Goal: Task Accomplishment & Management: Manage account settings

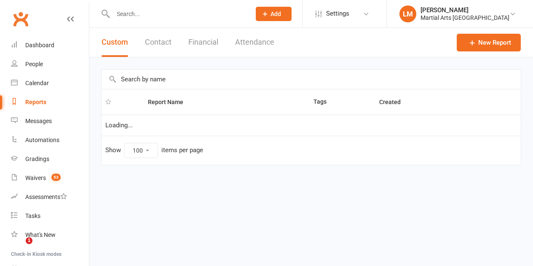
select select "100"
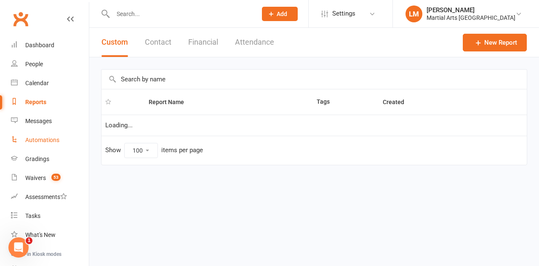
click at [52, 140] on div "Automations" at bounding box center [42, 140] width 34 height 7
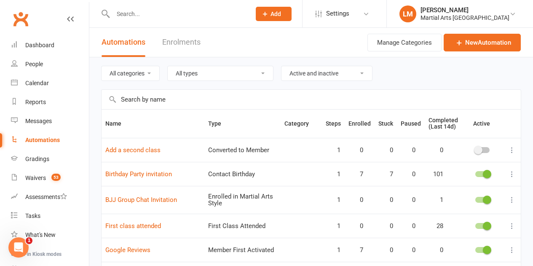
click at [163, 92] on input "text" at bounding box center [311, 99] width 419 height 19
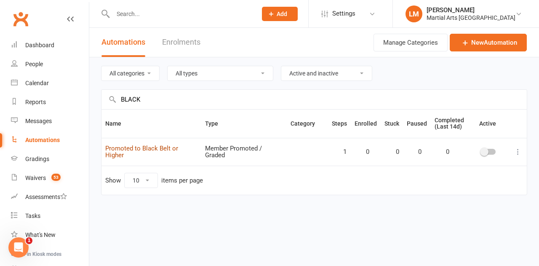
type input "BLACK"
click at [172, 152] on link "Promoted to Black Belt or Higher" at bounding box center [141, 152] width 73 height 15
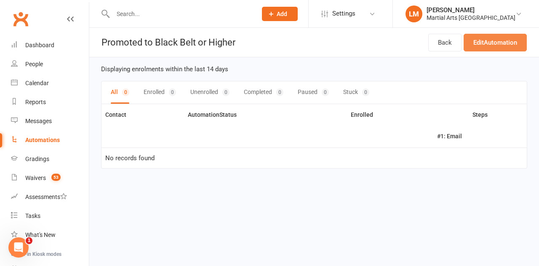
click at [482, 44] on link "Edit Automation" at bounding box center [495, 43] width 63 height 18
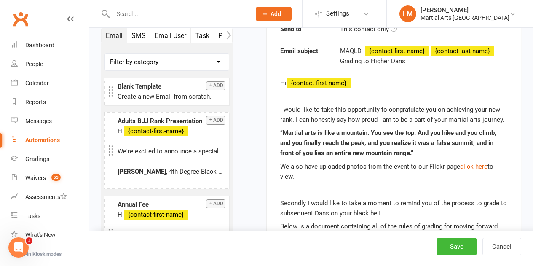
scroll to position [269, 0]
click at [47, 143] on div "Automations" at bounding box center [42, 140] width 35 height 7
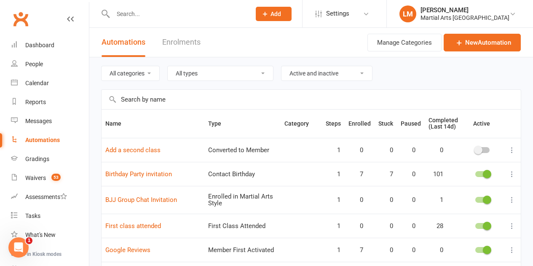
click at [158, 96] on input "text" at bounding box center [311, 99] width 419 height 19
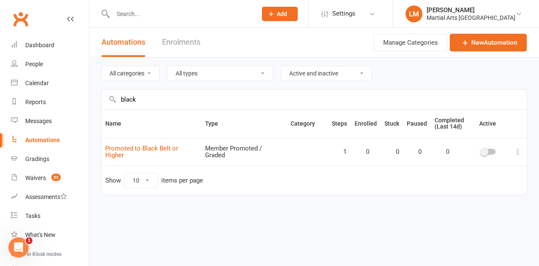
type input "black"
click at [493, 151] on div at bounding box center [489, 152] width 14 height 6
click at [482, 150] on input "checkbox" at bounding box center [482, 150] width 0 height 0
click at [40, 92] on link "Calendar" at bounding box center [50, 83] width 78 height 19
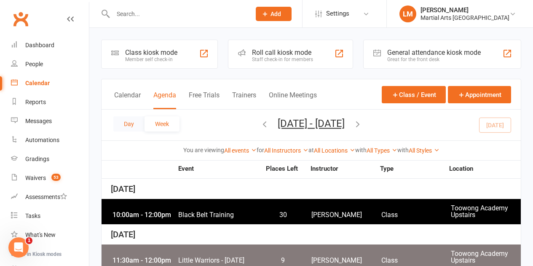
click at [127, 129] on button "Day" at bounding box center [128, 123] width 31 height 15
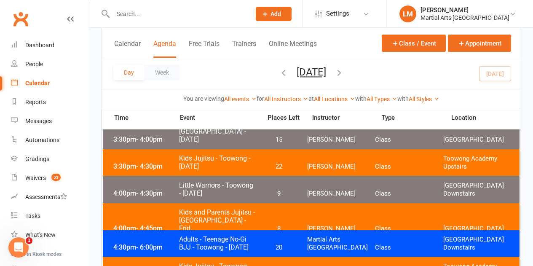
scroll to position [295, 0]
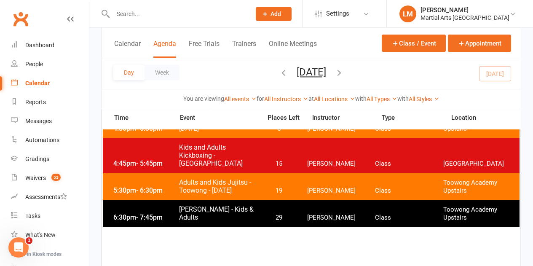
click at [208, 185] on span "Adults and Kids Jujitsu - Toowong - Friday" at bounding box center [218, 186] width 78 height 16
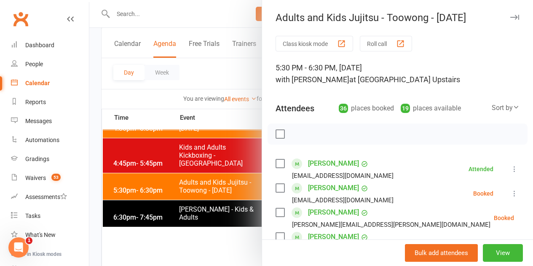
click at [390, 47] on button "Roll call" at bounding box center [386, 44] width 52 height 16
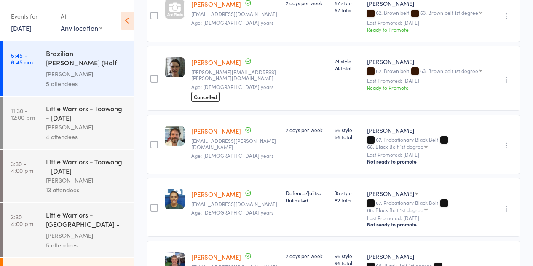
scroll to position [1458, 0]
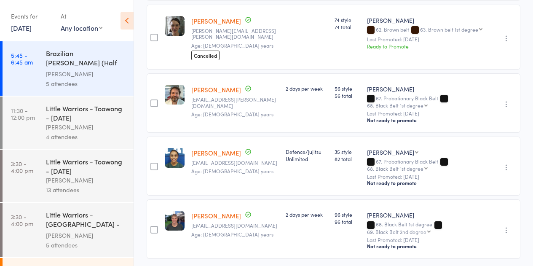
click at [505, 100] on icon "button" at bounding box center [506, 104] width 8 height 8
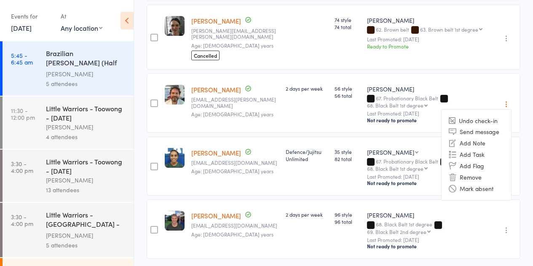
click at [493, 73] on div "Undo check-in Send message Add Note Add Task Add Flag Remove Mark absent" at bounding box center [505, 102] width 31 height 59
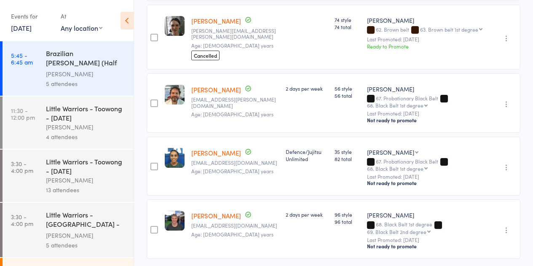
click at [504, 100] on icon "button" at bounding box center [506, 104] width 8 height 8
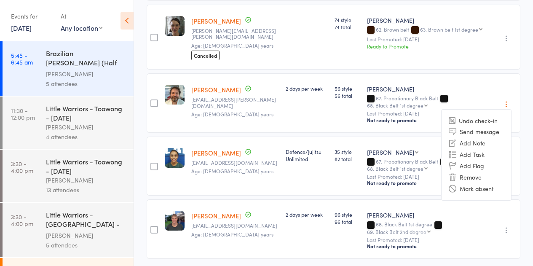
click at [493, 73] on div "Undo check-in Send message Add Note Add Task Add Flag Remove Mark absent" at bounding box center [505, 102] width 31 height 59
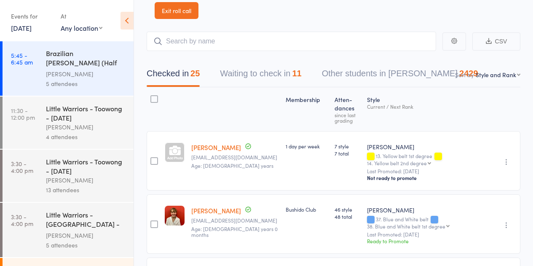
scroll to position [0, 0]
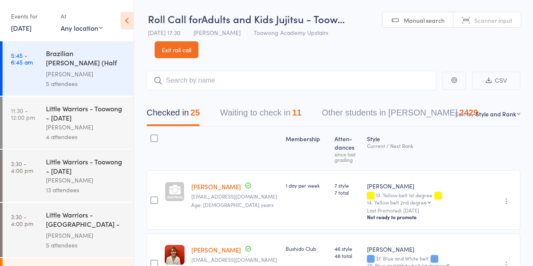
click at [186, 52] on link "Exit roll call" at bounding box center [177, 49] width 44 height 17
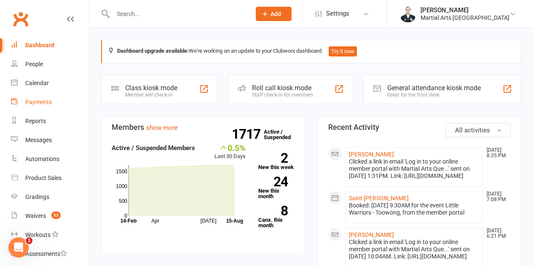
click at [38, 98] on link "Payments" at bounding box center [50, 102] width 78 height 19
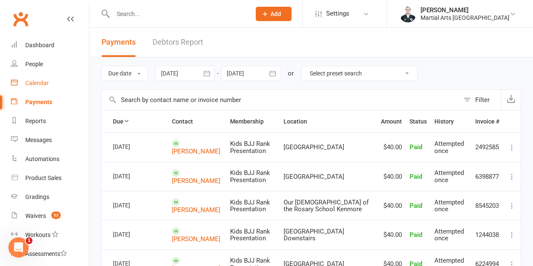
click at [44, 87] on link "Calendar" at bounding box center [50, 83] width 78 height 19
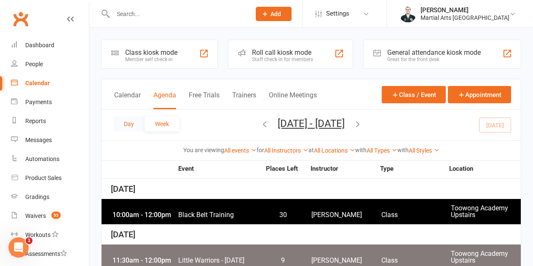
click at [123, 120] on button "Day" at bounding box center [128, 123] width 31 height 15
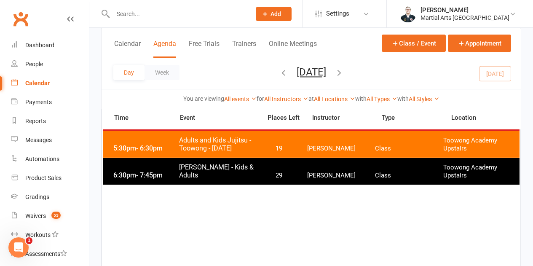
scroll to position [295, 0]
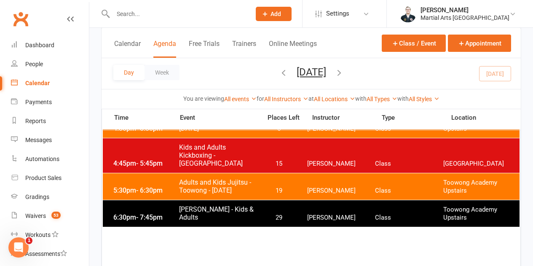
click at [220, 187] on span "Adults and Kids Jujitsu - Toowong - [DATE]" at bounding box center [218, 186] width 78 height 16
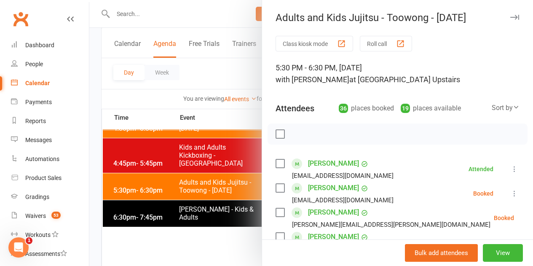
click at [389, 46] on button "Roll call" at bounding box center [386, 44] width 52 height 16
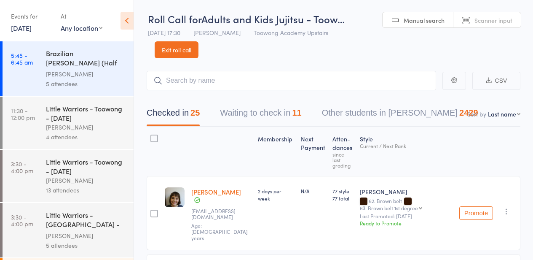
click at [501, 113] on select "First name Last name Birthday today? Behind on payments? Check in time Next pay…" at bounding box center [504, 114] width 32 height 8
select select "10"
click at [488, 110] on select "First name Last name Birthday today? Behind on payments? Check in time Next pay…" at bounding box center [504, 114] width 32 height 8
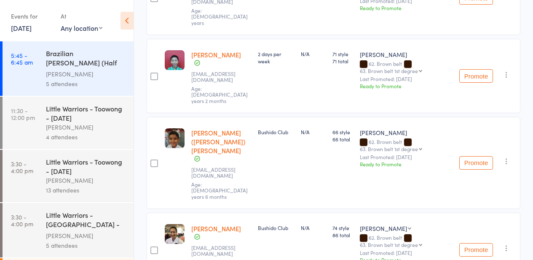
scroll to position [1551, 0]
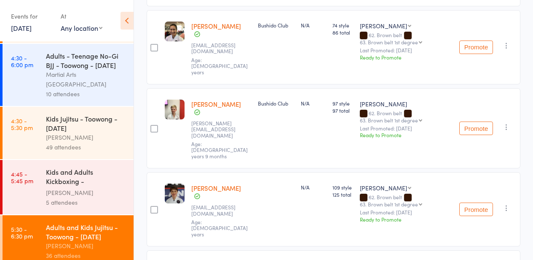
scroll to position [427, 0]
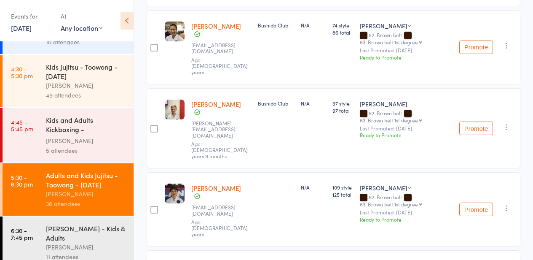
click at [59, 223] on div "[PERSON_NAME] - Kids & Adults" at bounding box center [86, 232] width 80 height 19
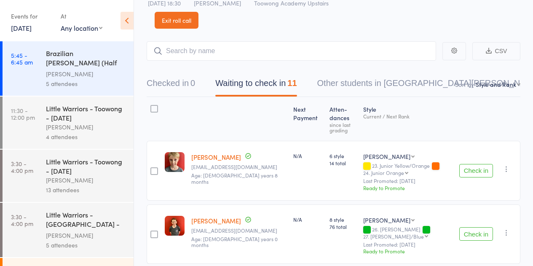
scroll to position [43, 0]
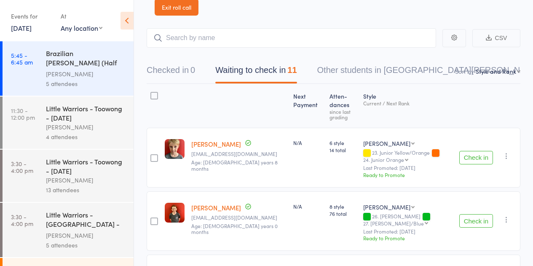
click at [471, 159] on button "Check in" at bounding box center [476, 157] width 34 height 13
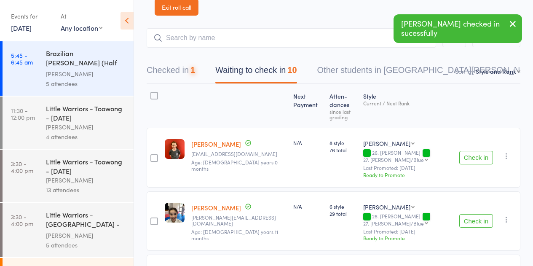
click at [471, 159] on button "Check in" at bounding box center [476, 157] width 34 height 13
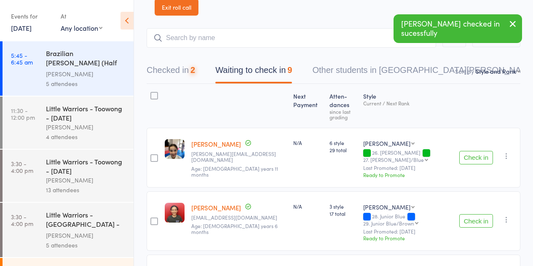
click at [471, 159] on button "Check in" at bounding box center [476, 157] width 34 height 13
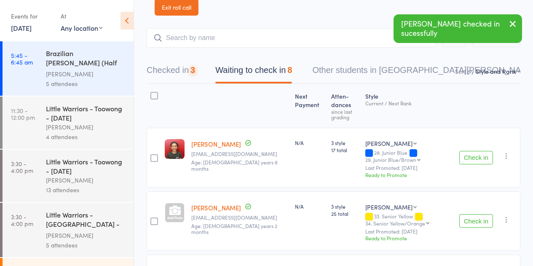
click at [471, 159] on button "Check in" at bounding box center [476, 157] width 34 height 13
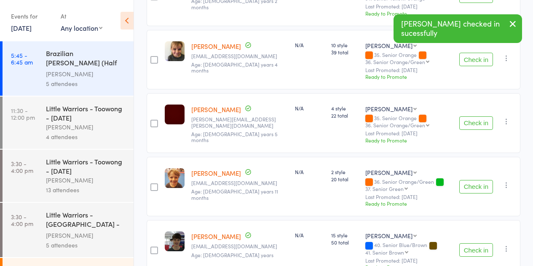
scroll to position [211, 0]
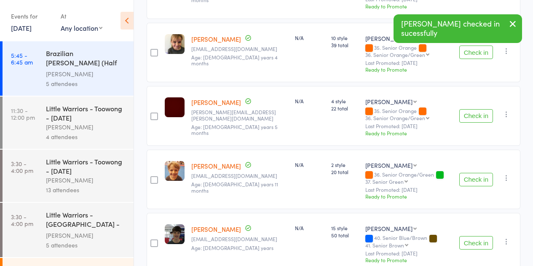
click at [472, 173] on button "Check in" at bounding box center [476, 179] width 34 height 13
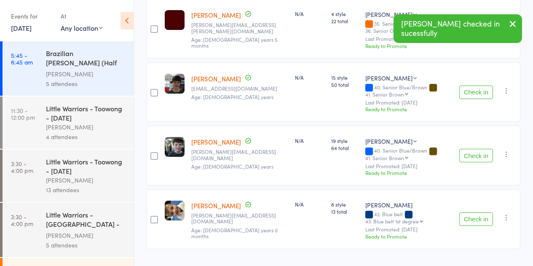
scroll to position [305, 0]
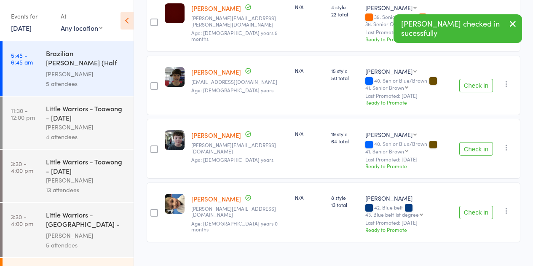
click at [467, 206] on button "Check in" at bounding box center [476, 212] width 34 height 13
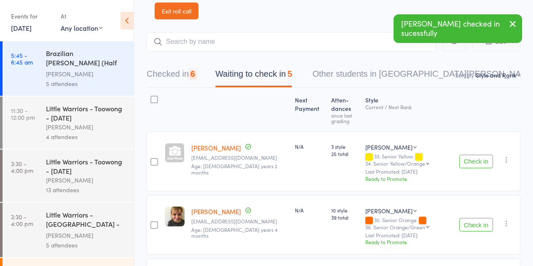
scroll to position [36, 0]
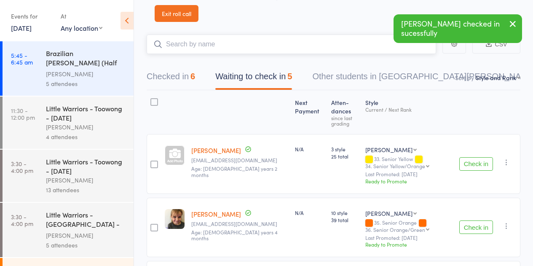
click at [225, 48] on input "search" at bounding box center [291, 44] width 289 height 19
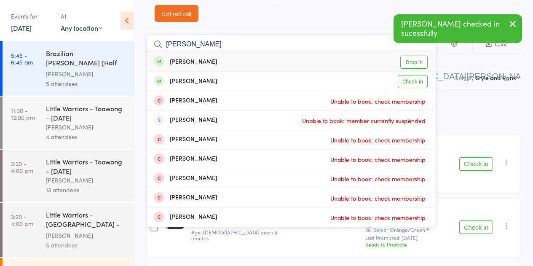
type input "bodnar"
click at [362, 61] on div "Dan Bodnar Drop in" at bounding box center [291, 61] width 289 height 19
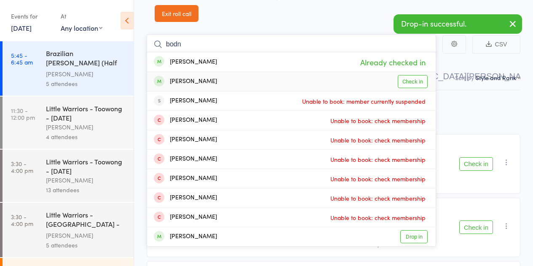
type input "bodn"
click at [328, 83] on div "Maya Bodnar Check in" at bounding box center [291, 81] width 289 height 19
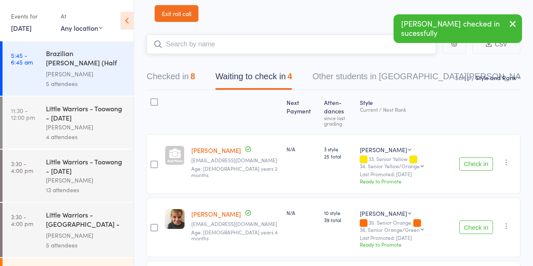
click at [345, 43] on input "search" at bounding box center [291, 44] width 289 height 19
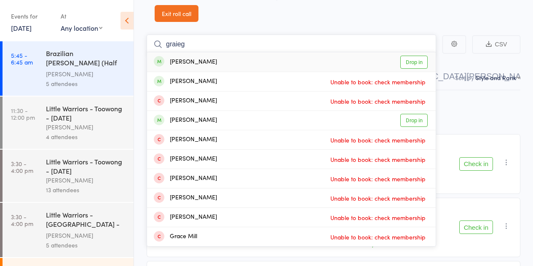
type input "graieg"
click at [184, 8] on link "Exit roll call" at bounding box center [177, 13] width 44 height 17
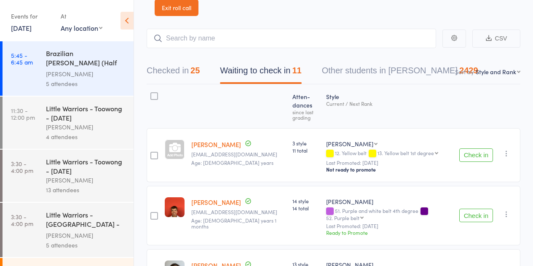
click at [185, 14] on link "Exit roll call" at bounding box center [177, 7] width 44 height 17
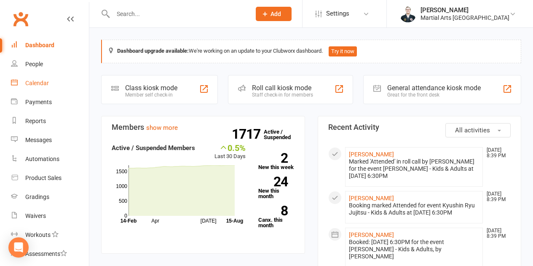
click at [48, 85] on div "Calendar" at bounding box center [37, 83] width 24 height 7
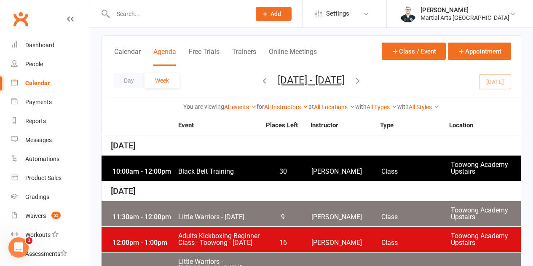
scroll to position [84, 0]
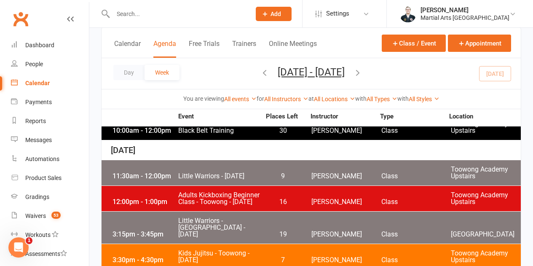
click at [131, 64] on div "Day Week [DATE] - [DATE] [DATE] Sun Mon Tue Wed Thu Fri Sat 27 28 29 30 31 01 0…" at bounding box center [311, 73] width 419 height 31
click at [137, 81] on div "Day Week [DATE] - [DATE] [DATE] Sun Mon Tue Wed Thu Fri Sat 27 28 29 30 31 01 0…" at bounding box center [311, 73] width 419 height 31
click at [134, 73] on button "Day" at bounding box center [128, 72] width 31 height 15
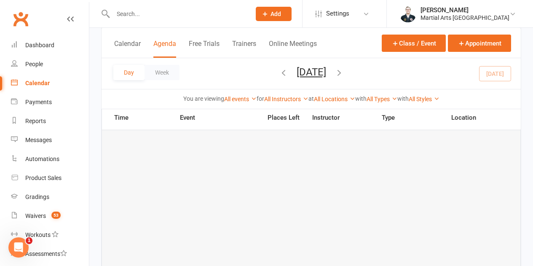
scroll to position [379, 0]
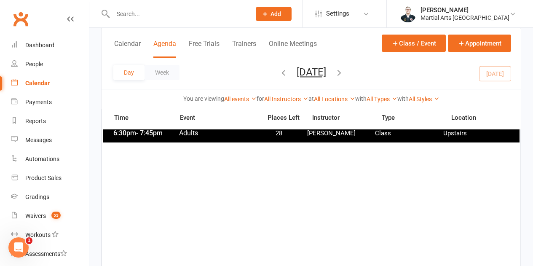
click at [212, 140] on div "6:30pm - 7:45pm [PERSON_NAME] - Kids & Adults 28 [PERSON_NAME] Class Toowong Ac…" at bounding box center [311, 129] width 417 height 27
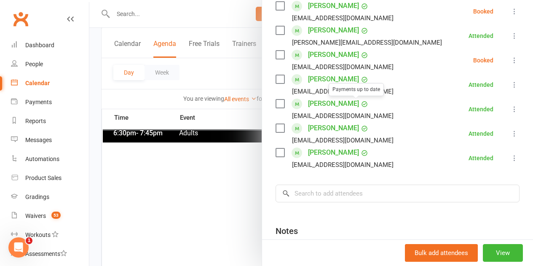
scroll to position [362, 0]
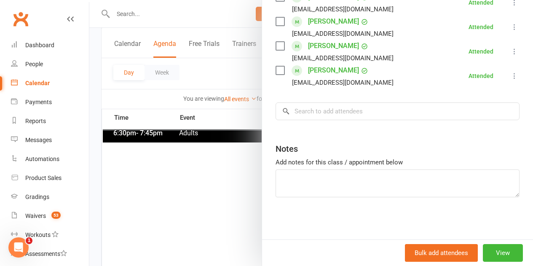
click at [318, 112] on input "search" at bounding box center [398, 111] width 244 height 18
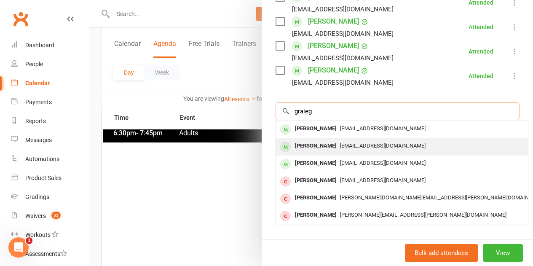
type input "graieg"
click at [310, 142] on div "[PERSON_NAME]" at bounding box center [316, 146] width 48 height 12
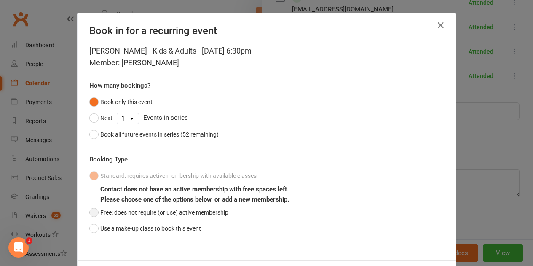
click at [203, 219] on button "Free: does not require (or use) active membership" at bounding box center [158, 212] width 139 height 16
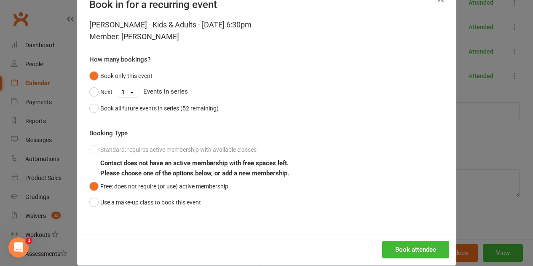
scroll to position [38, 0]
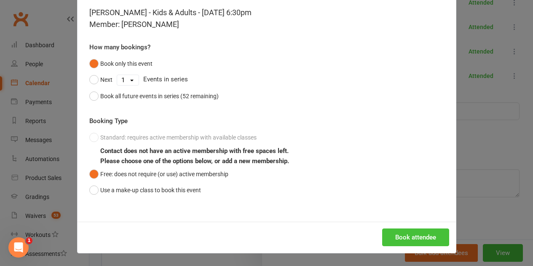
click at [414, 229] on button "Book attendee" at bounding box center [415, 237] width 67 height 18
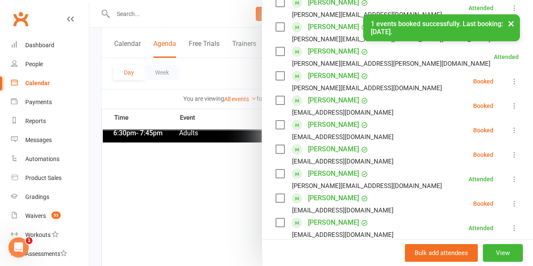
scroll to position [176, 0]
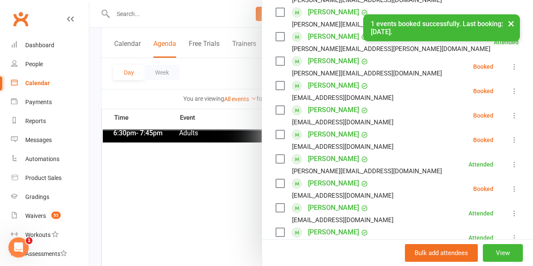
click at [510, 142] on icon at bounding box center [514, 140] width 8 height 8
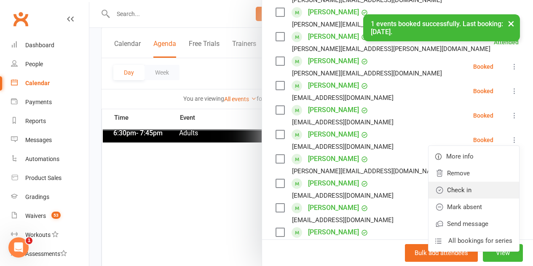
click at [474, 189] on link "Check in" at bounding box center [474, 190] width 91 height 17
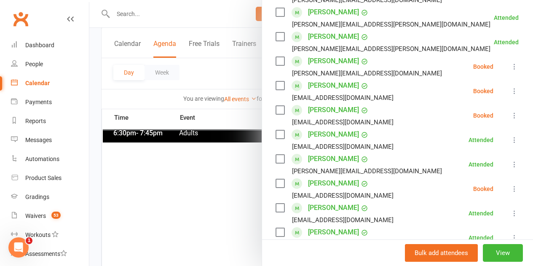
click at [510, 187] on icon at bounding box center [514, 189] width 8 height 8
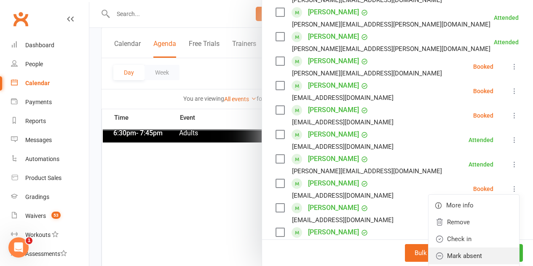
click at [459, 254] on link "Mark absent" at bounding box center [474, 255] width 91 height 17
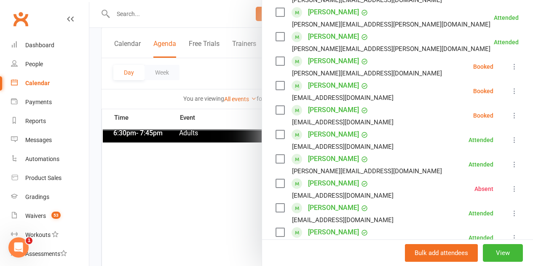
click at [510, 117] on icon at bounding box center [514, 115] width 8 height 8
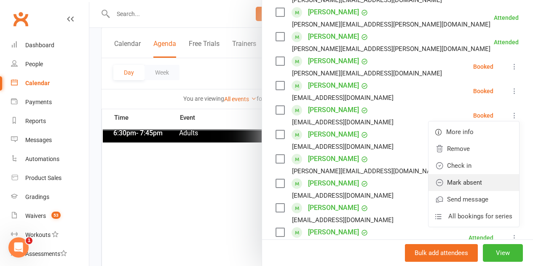
click at [462, 182] on link "Mark absent" at bounding box center [474, 182] width 91 height 17
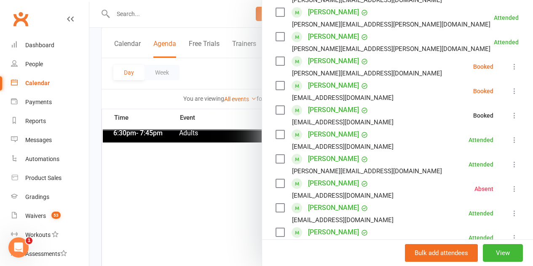
click at [510, 91] on icon at bounding box center [514, 91] width 8 height 8
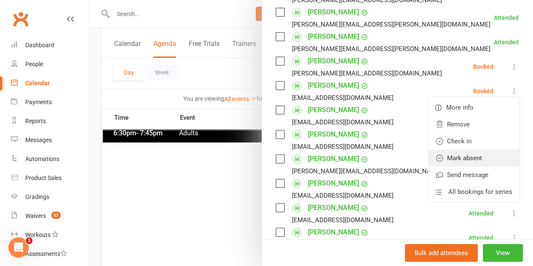
click at [466, 153] on link "Mark absent" at bounding box center [474, 158] width 91 height 17
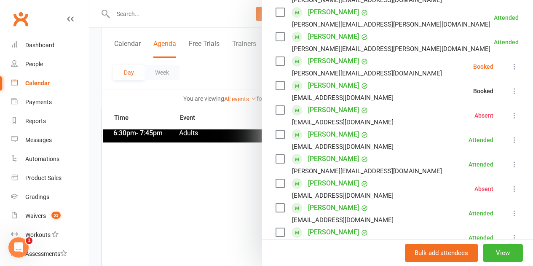
click at [505, 72] on li "Ben Field dianne.e.field@gmail.com Booked More info Remove Check in Mark absent…" at bounding box center [398, 66] width 244 height 24
click at [509, 71] on button at bounding box center [514, 67] width 10 height 10
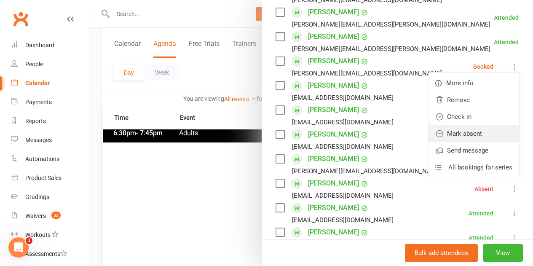
click at [465, 130] on link "Mark absent" at bounding box center [474, 133] width 91 height 17
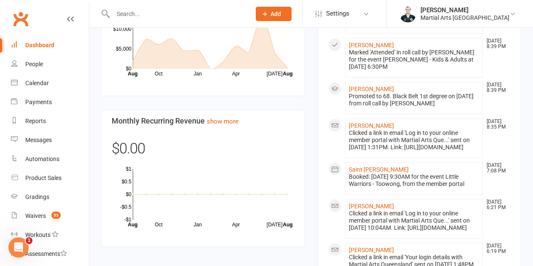
scroll to position [463, 0]
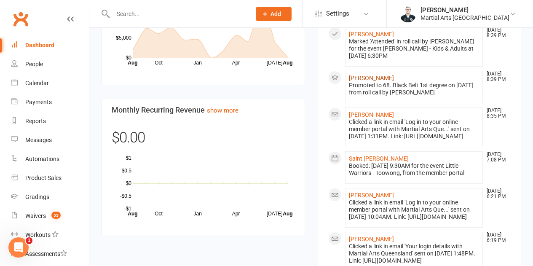
click at [371, 80] on link "[PERSON_NAME]" at bounding box center [371, 78] width 45 height 7
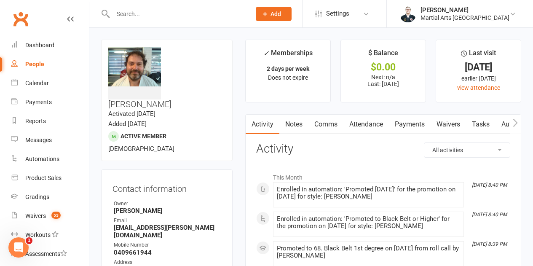
scroll to position [126, 0]
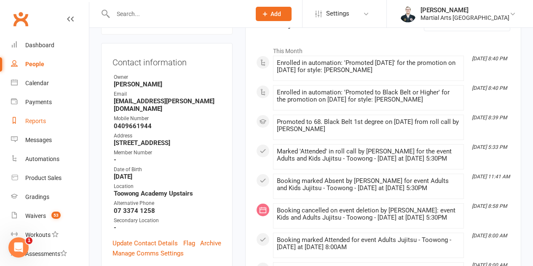
click at [59, 123] on link "Reports" at bounding box center [50, 121] width 78 height 19
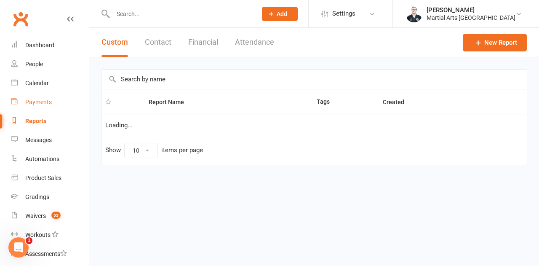
select select "100"
click at [40, 150] on link "Automations" at bounding box center [50, 159] width 78 height 19
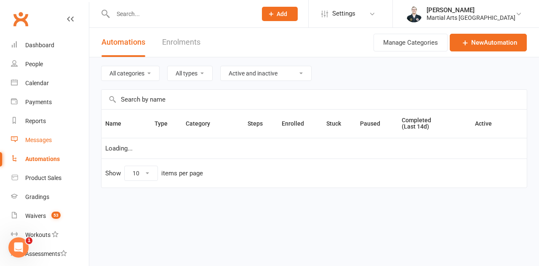
select select "100"
click at [158, 103] on input "text" at bounding box center [315, 99] width 426 height 19
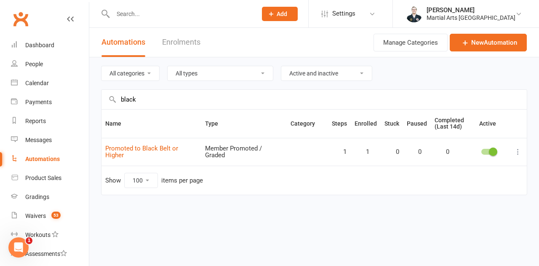
type input "black"
click at [488, 153] on div at bounding box center [489, 152] width 14 height 6
click at [482, 150] on input "checkbox" at bounding box center [482, 150] width 0 height 0
click at [59, 49] on link "Dashboard" at bounding box center [50, 45] width 78 height 19
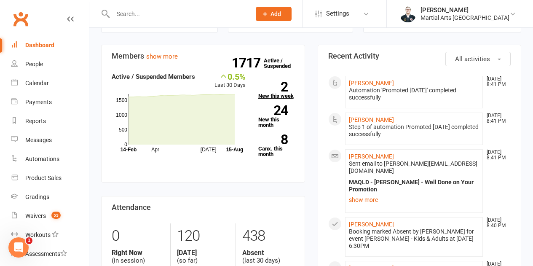
scroll to position [126, 0]
